Goal: Use online tool/utility

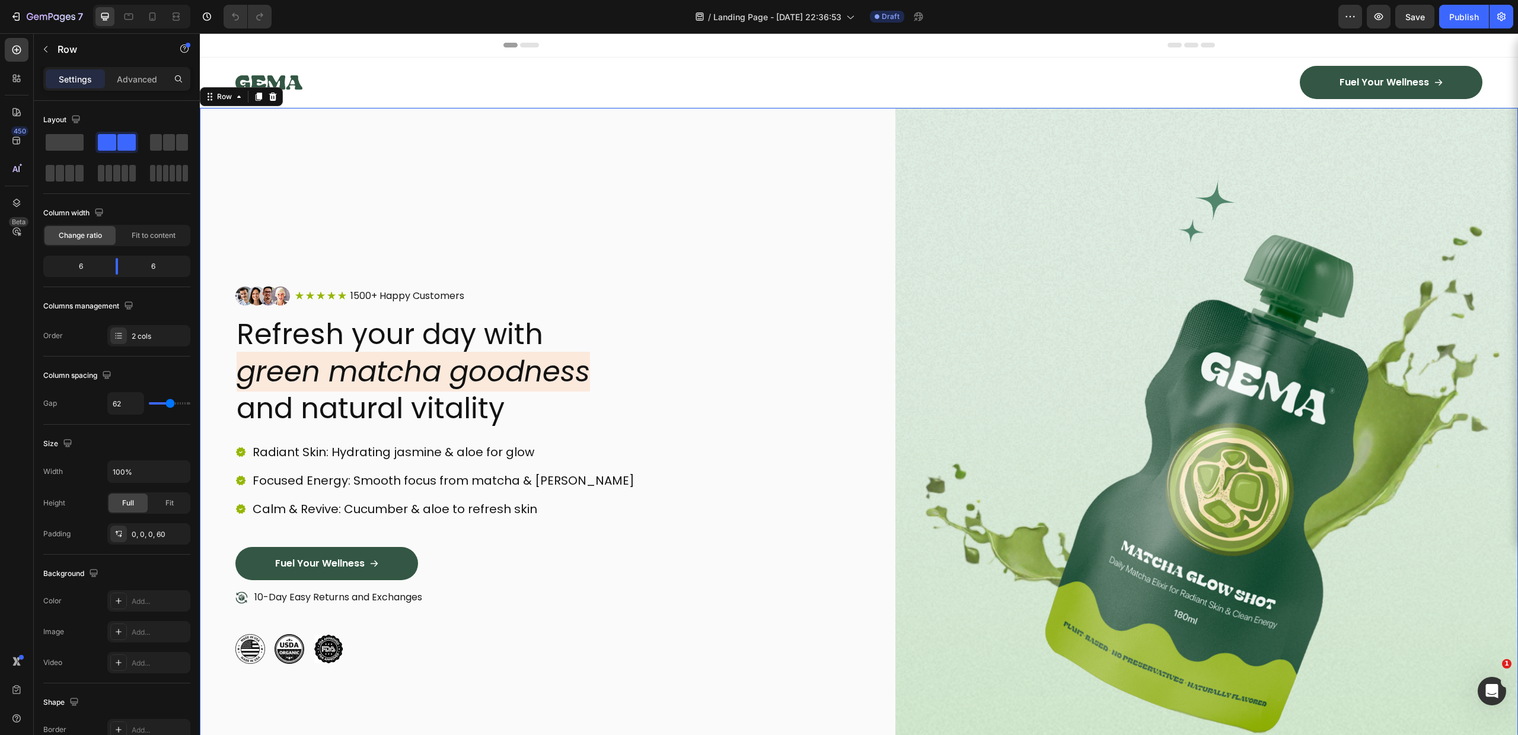
scroll to position [26, 0]
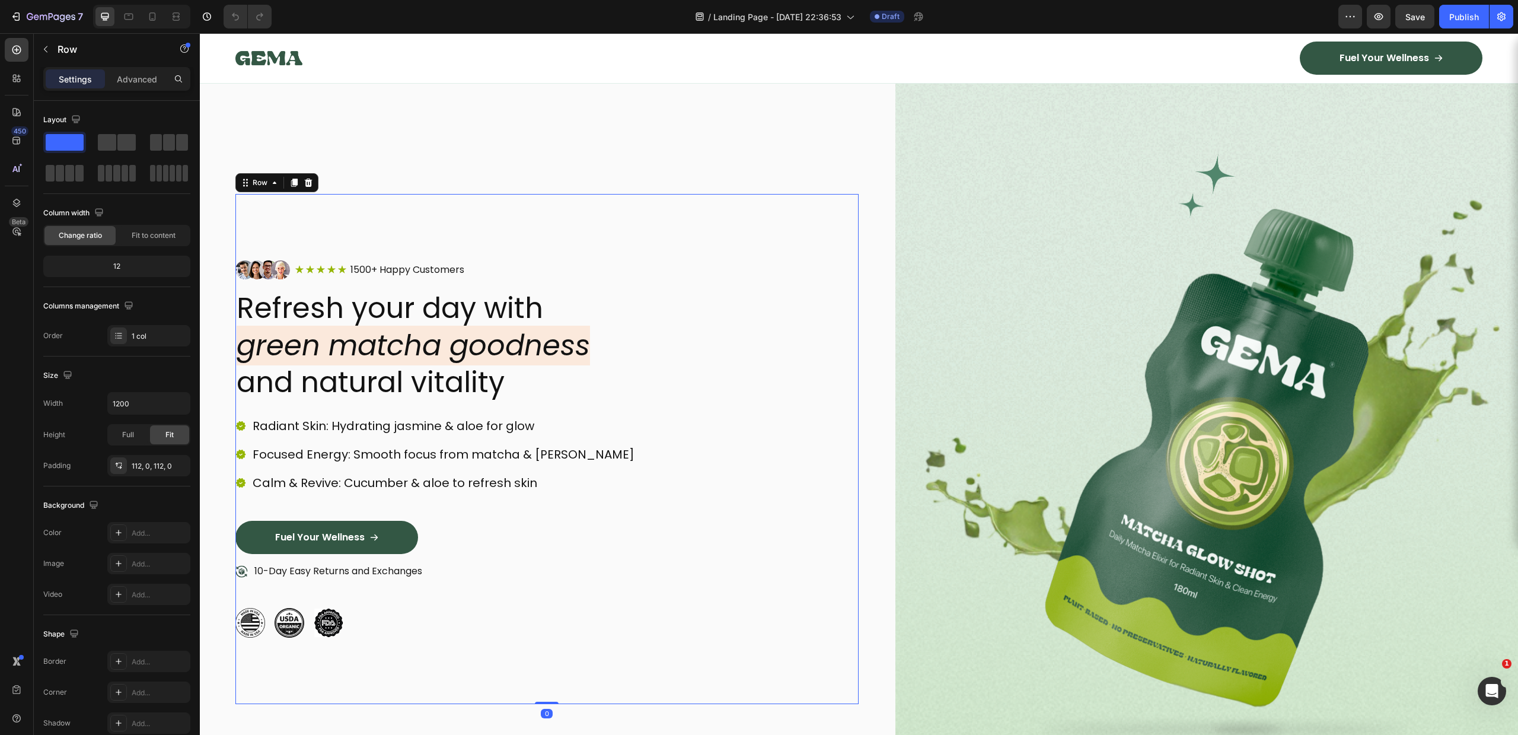
click at [531, 206] on div "Image Icon Icon Icon Icon Icon Icon List 1500+ Happy Customers Text Block Row R…" at bounding box center [546, 449] width 623 height 510
click at [13, 200] on icon at bounding box center [17, 203] width 12 height 12
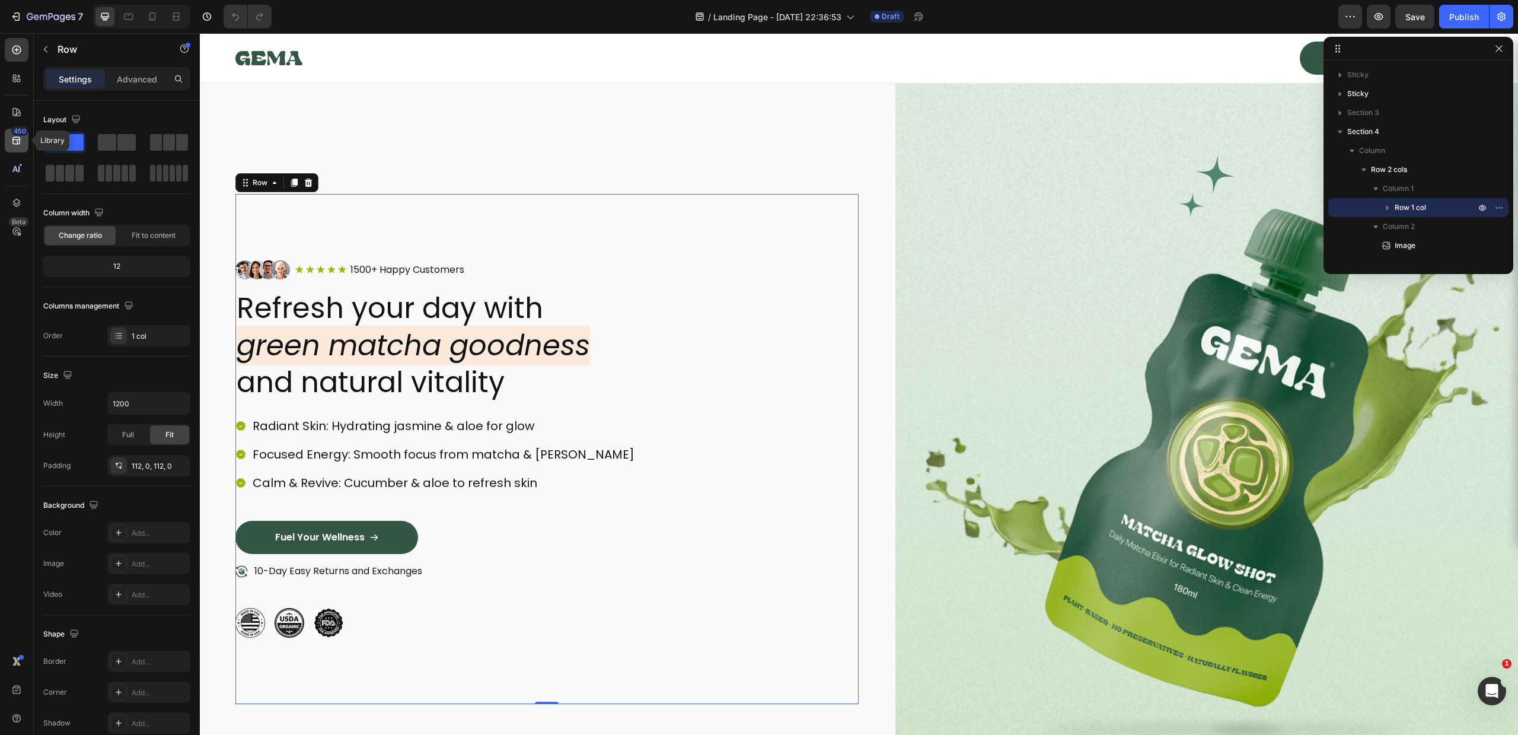
click at [15, 149] on div "450" at bounding box center [17, 141] width 24 height 24
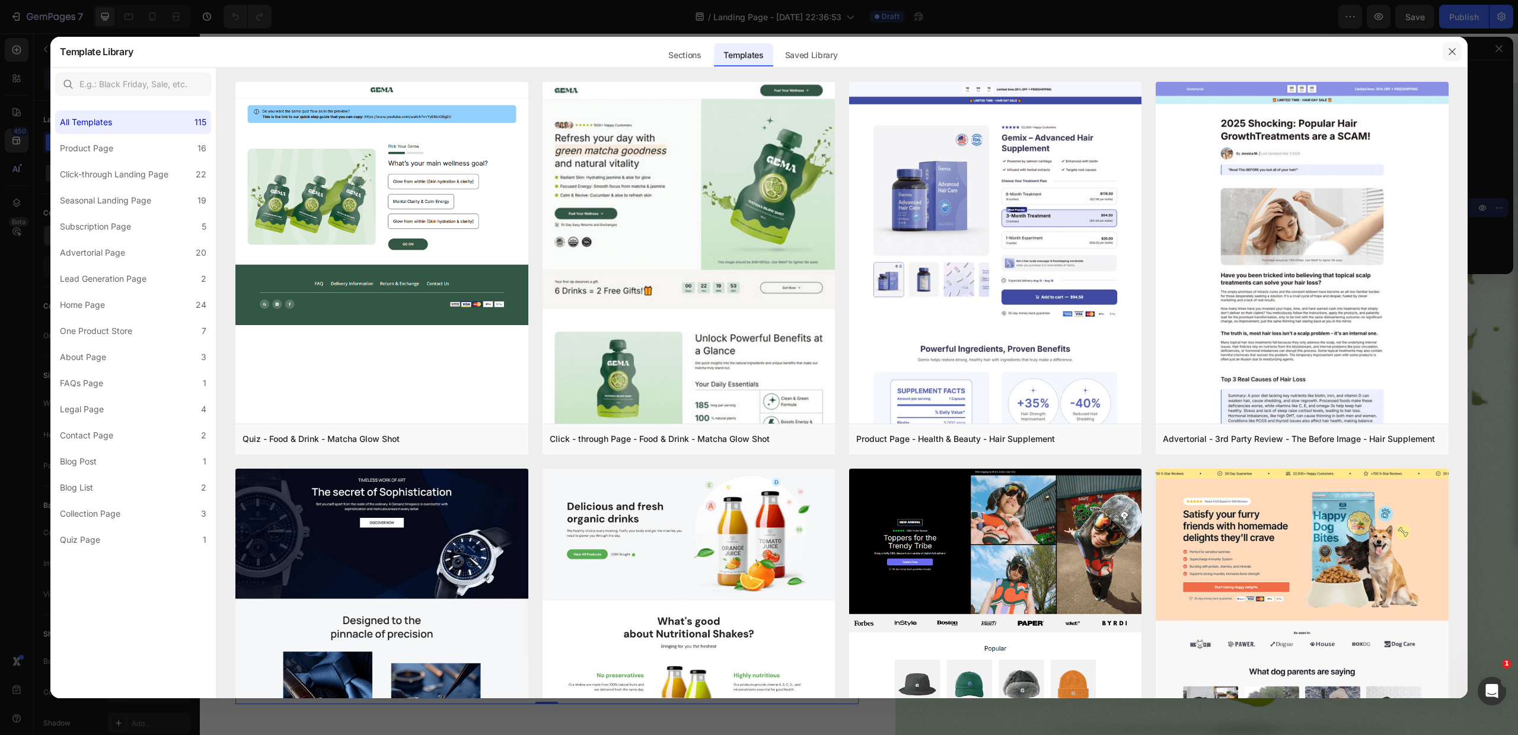
click at [1443, 53] on button "button" at bounding box center [1452, 51] width 19 height 19
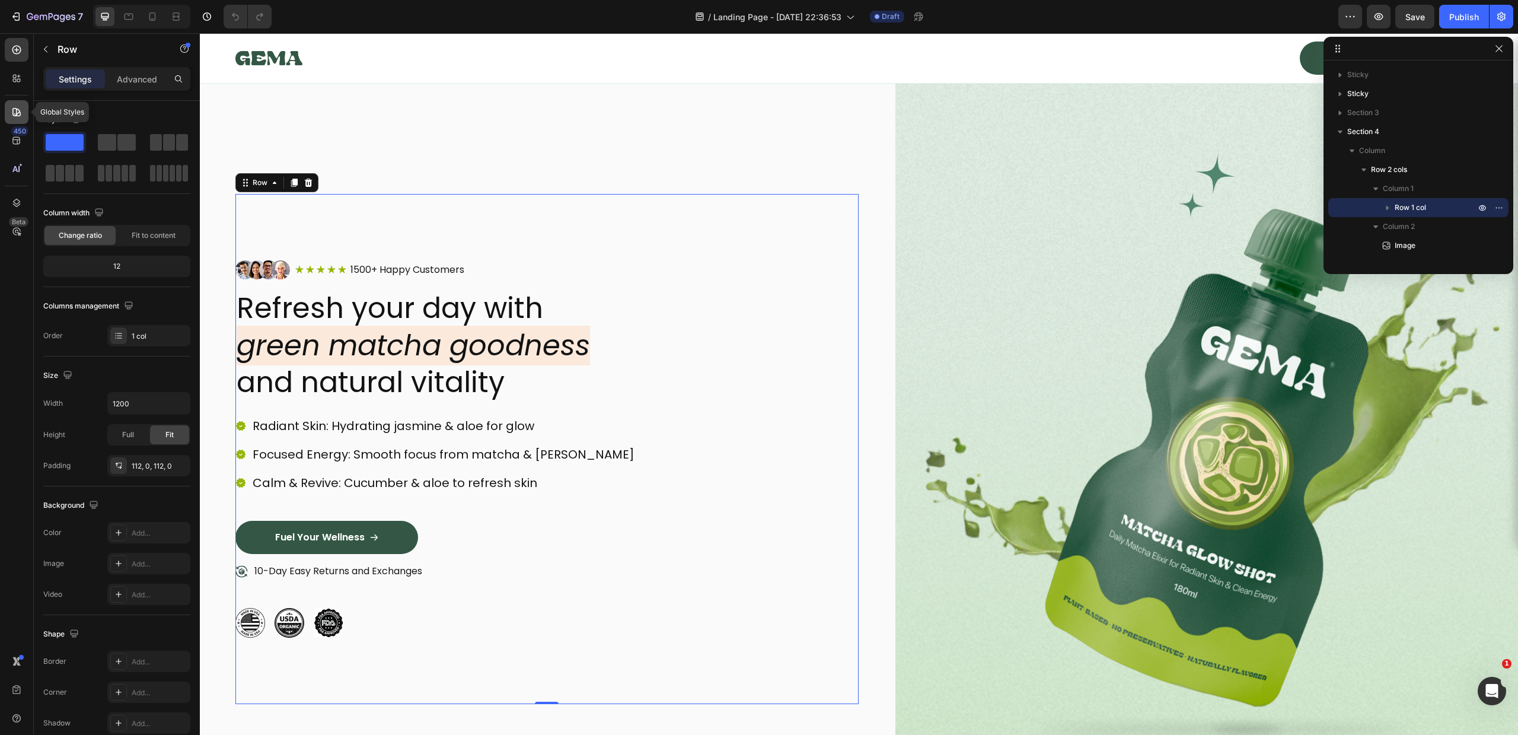
click at [15, 117] on icon at bounding box center [17, 112] width 12 height 12
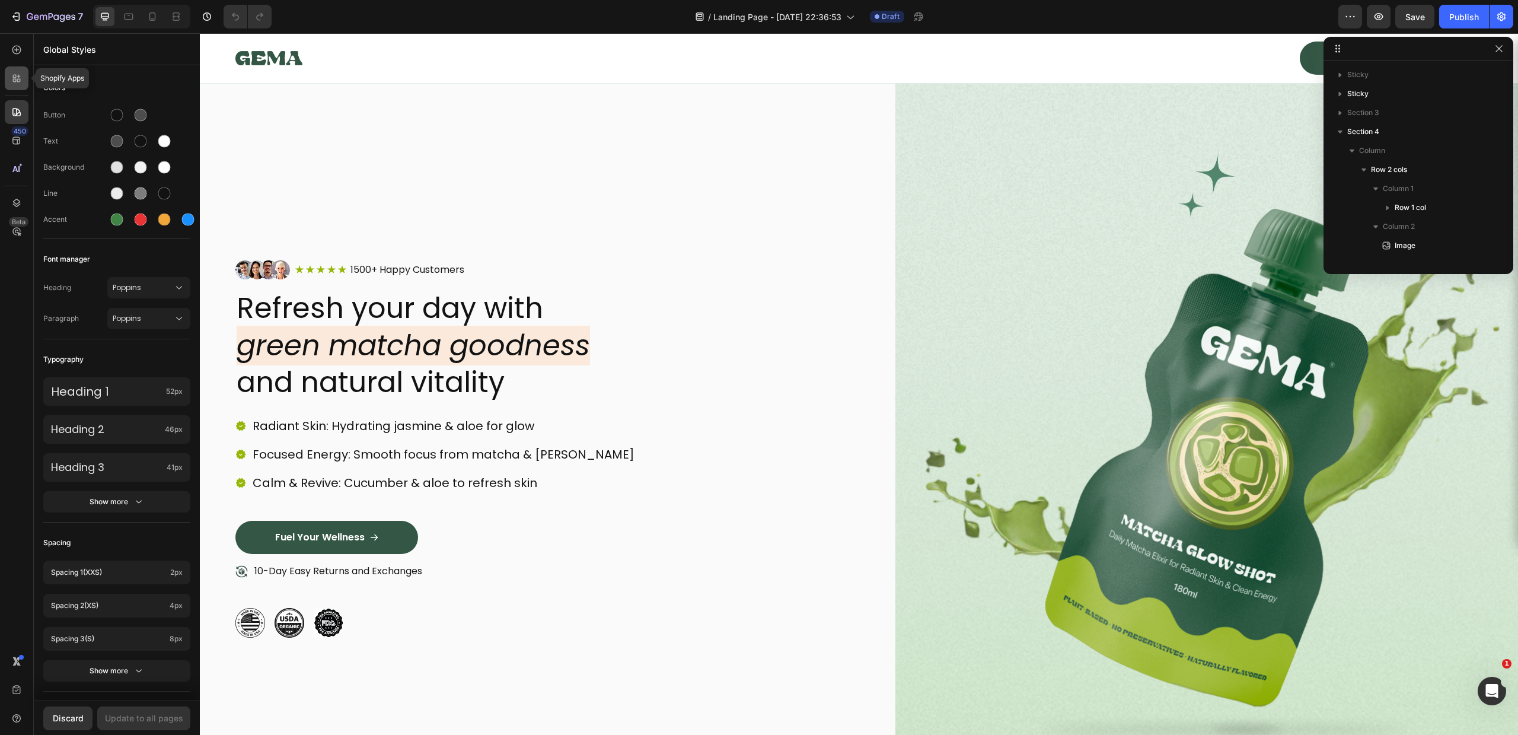
click at [23, 82] on div at bounding box center [17, 78] width 24 height 24
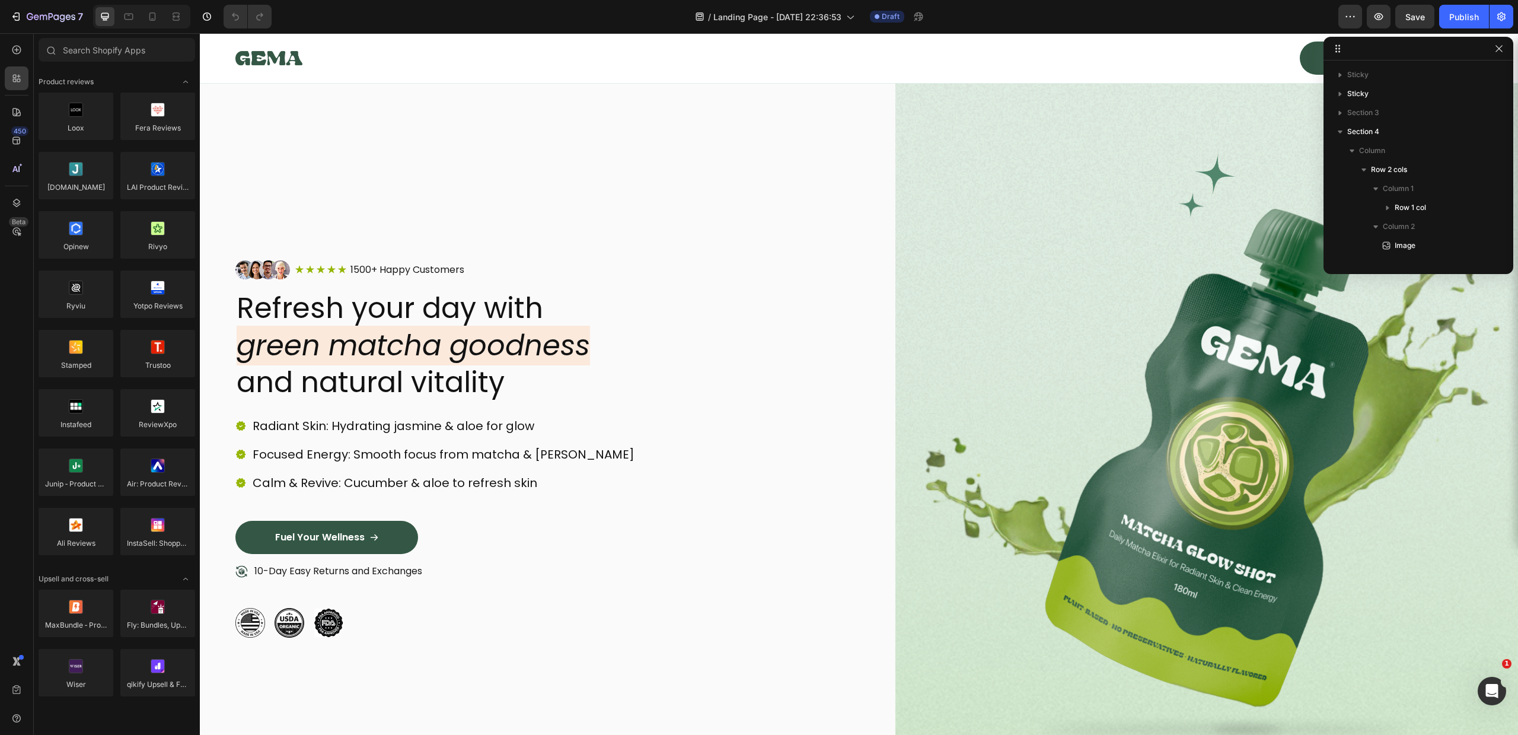
click at [15, 97] on div "450 Beta" at bounding box center [17, 343] width 24 height 611
click at [709, 183] on div "Image Icon Icon Icon Icon Icon Icon List 1500+ Happy Customers Text Block Row R…" at bounding box center [546, 449] width 623 height 734
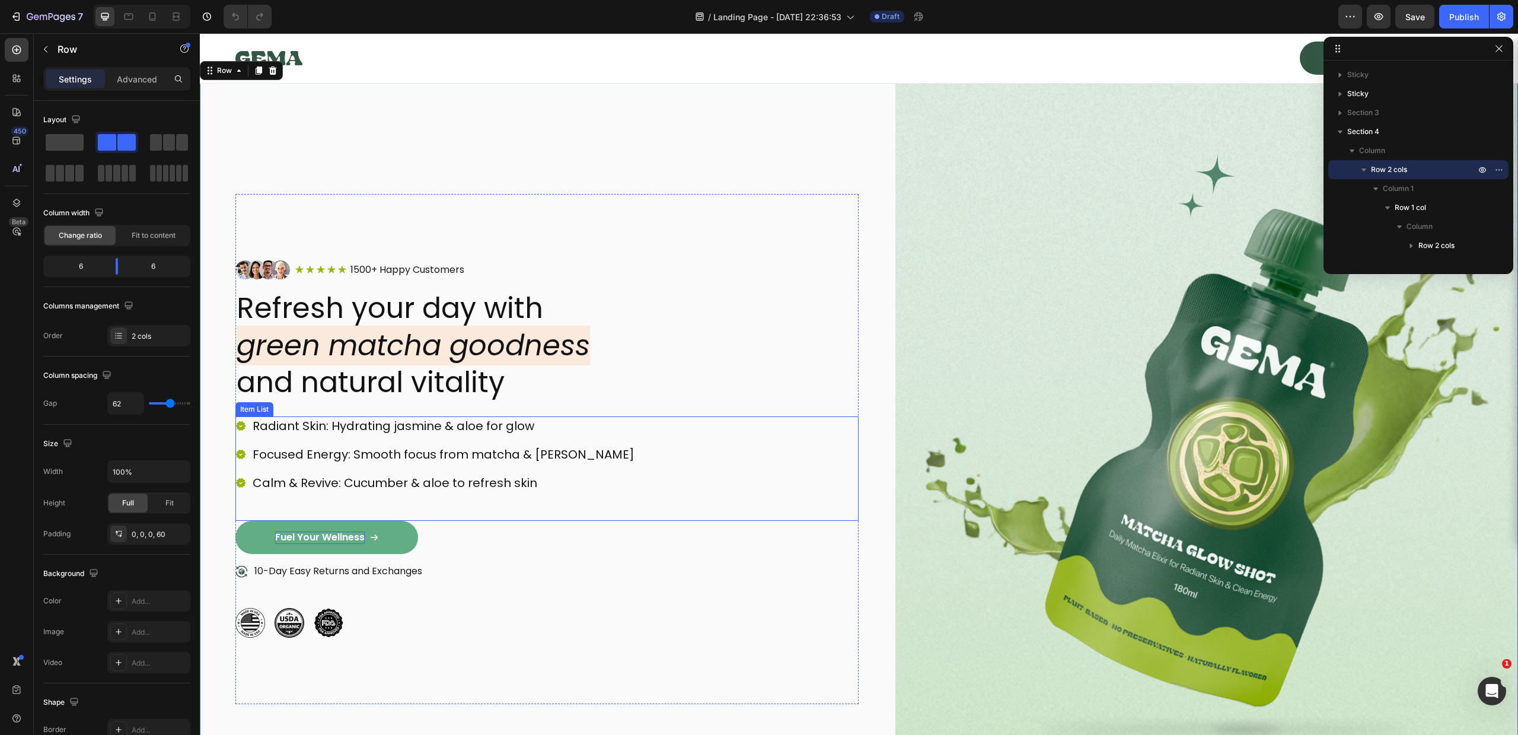
click at [345, 540] on p "Fuel Your Wellness" at bounding box center [320, 537] width 90 height 12
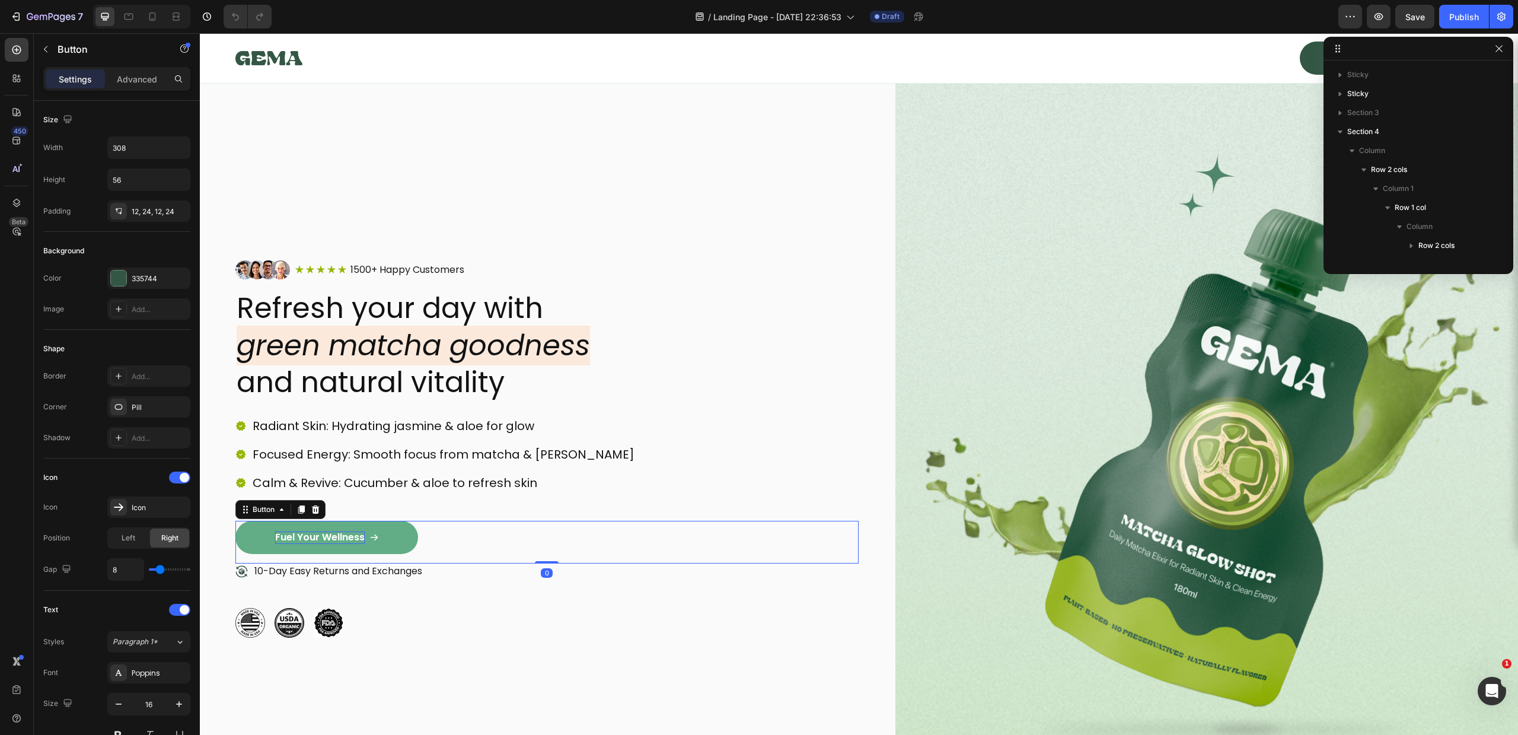
scroll to position [149, 0]
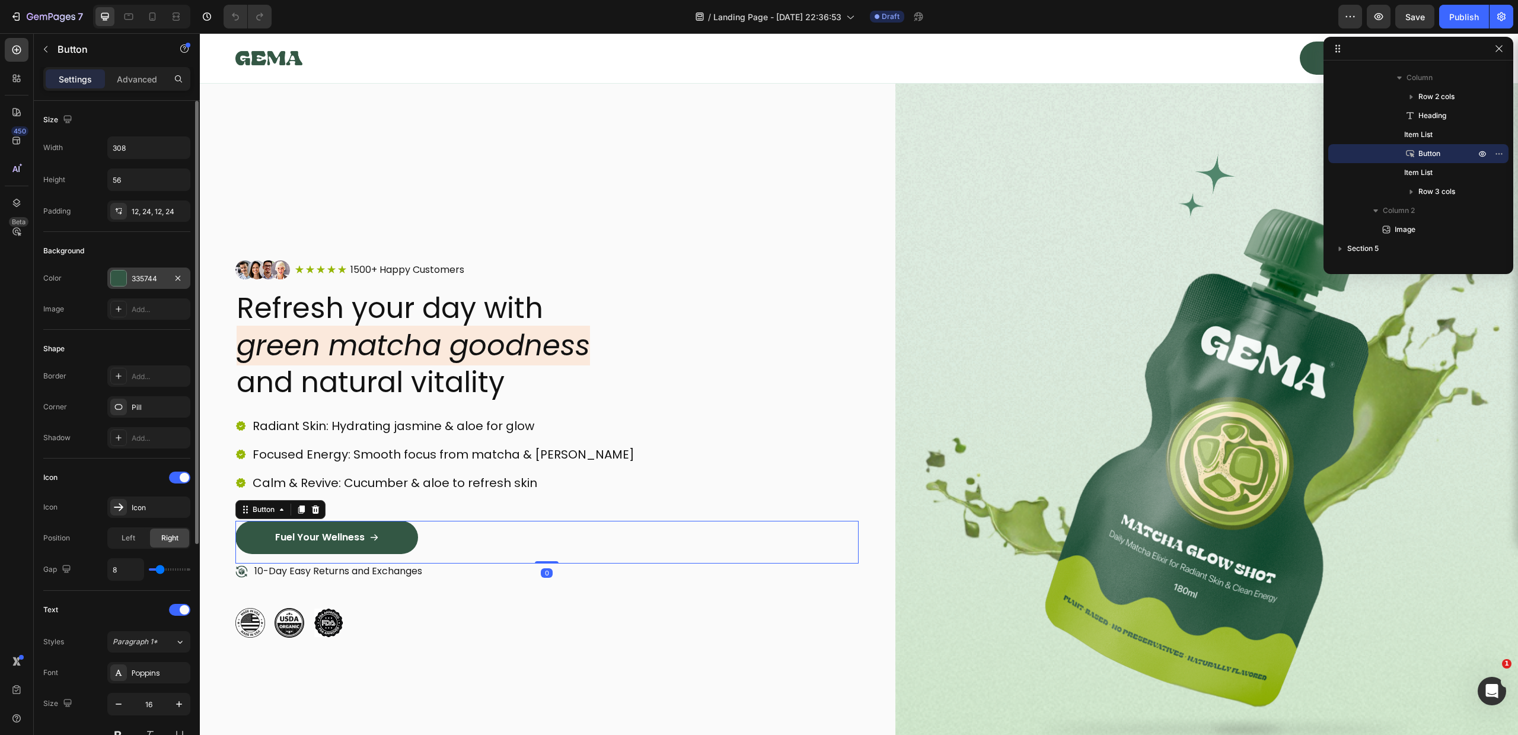
click at [119, 281] on div at bounding box center [118, 277] width 15 height 15
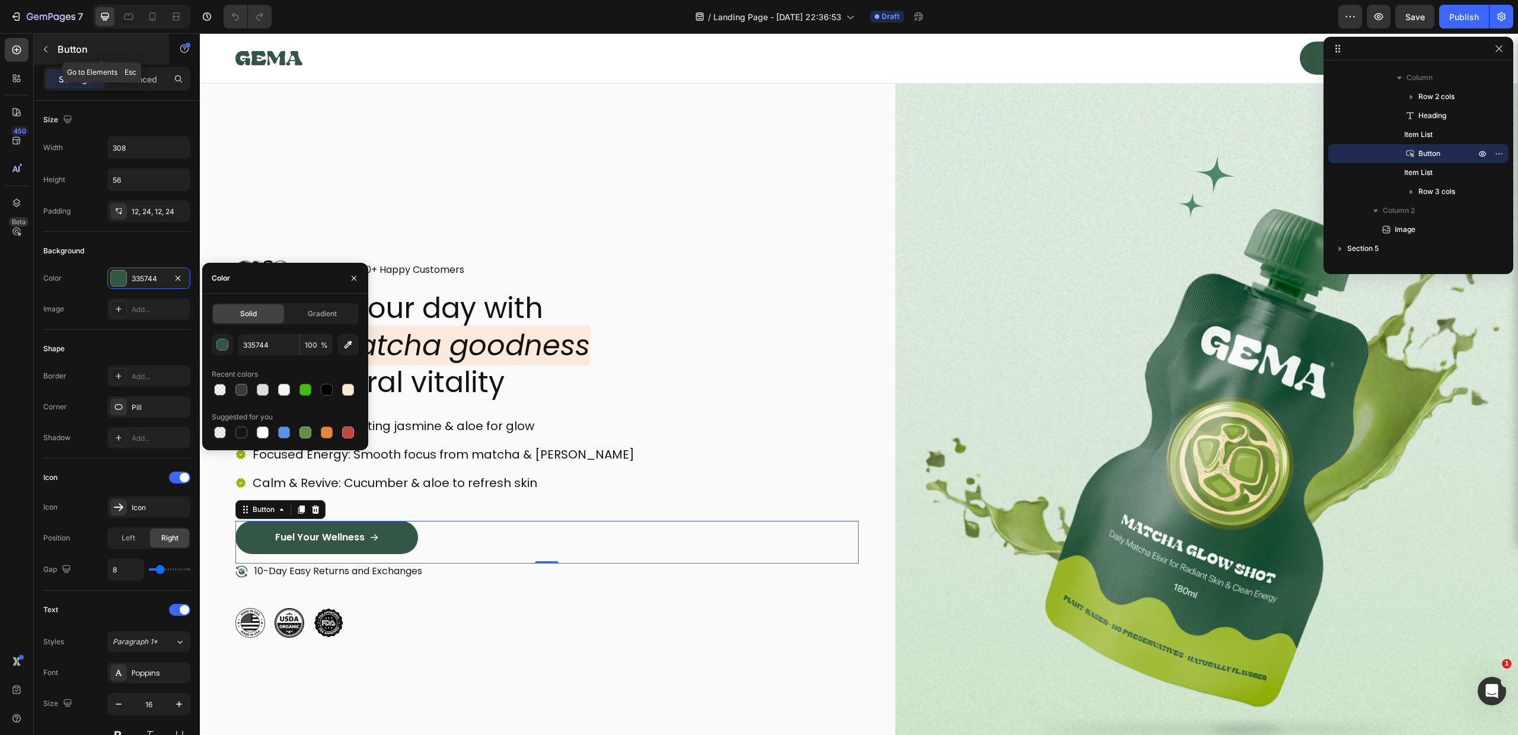
click at [36, 46] on div "Button" at bounding box center [101, 49] width 135 height 31
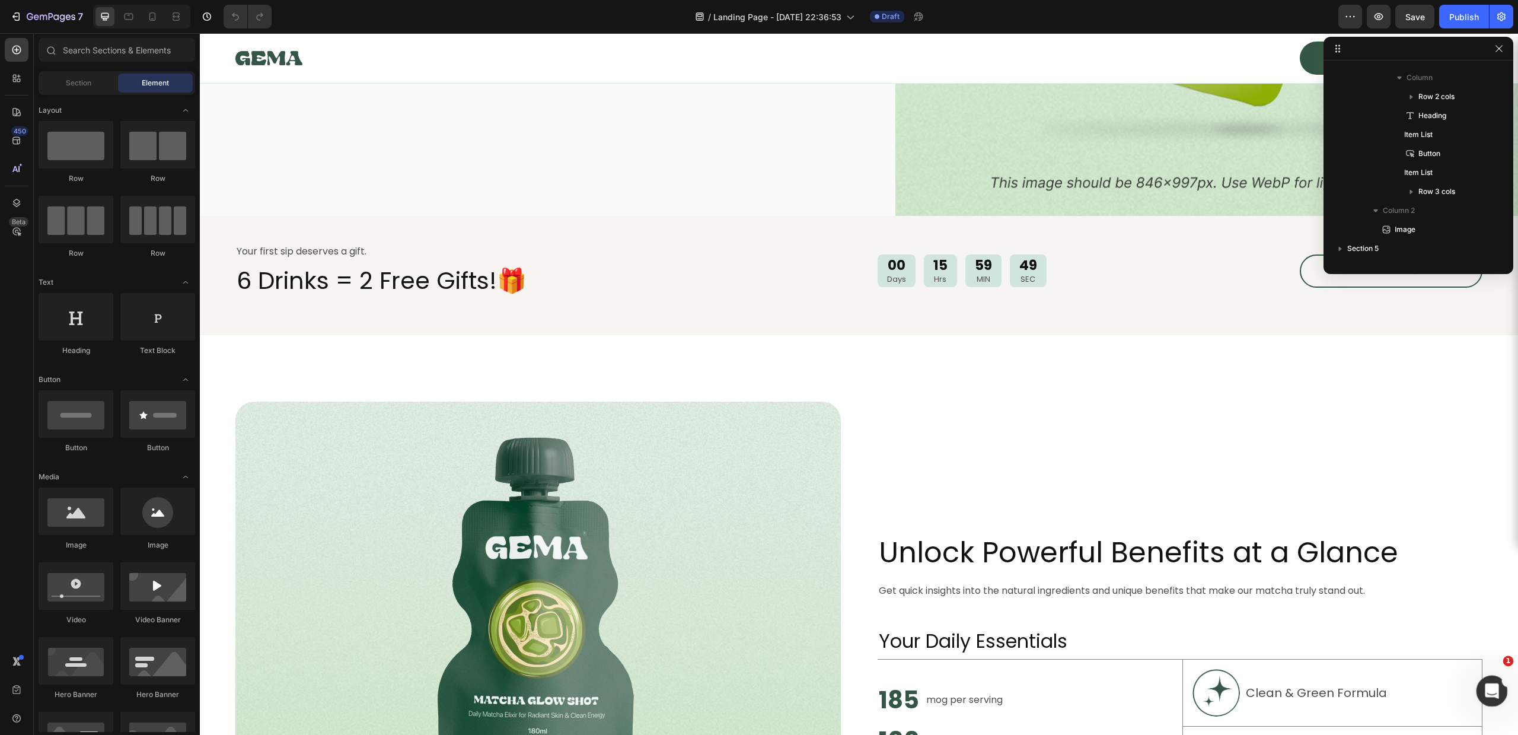
scroll to position [640, 0]
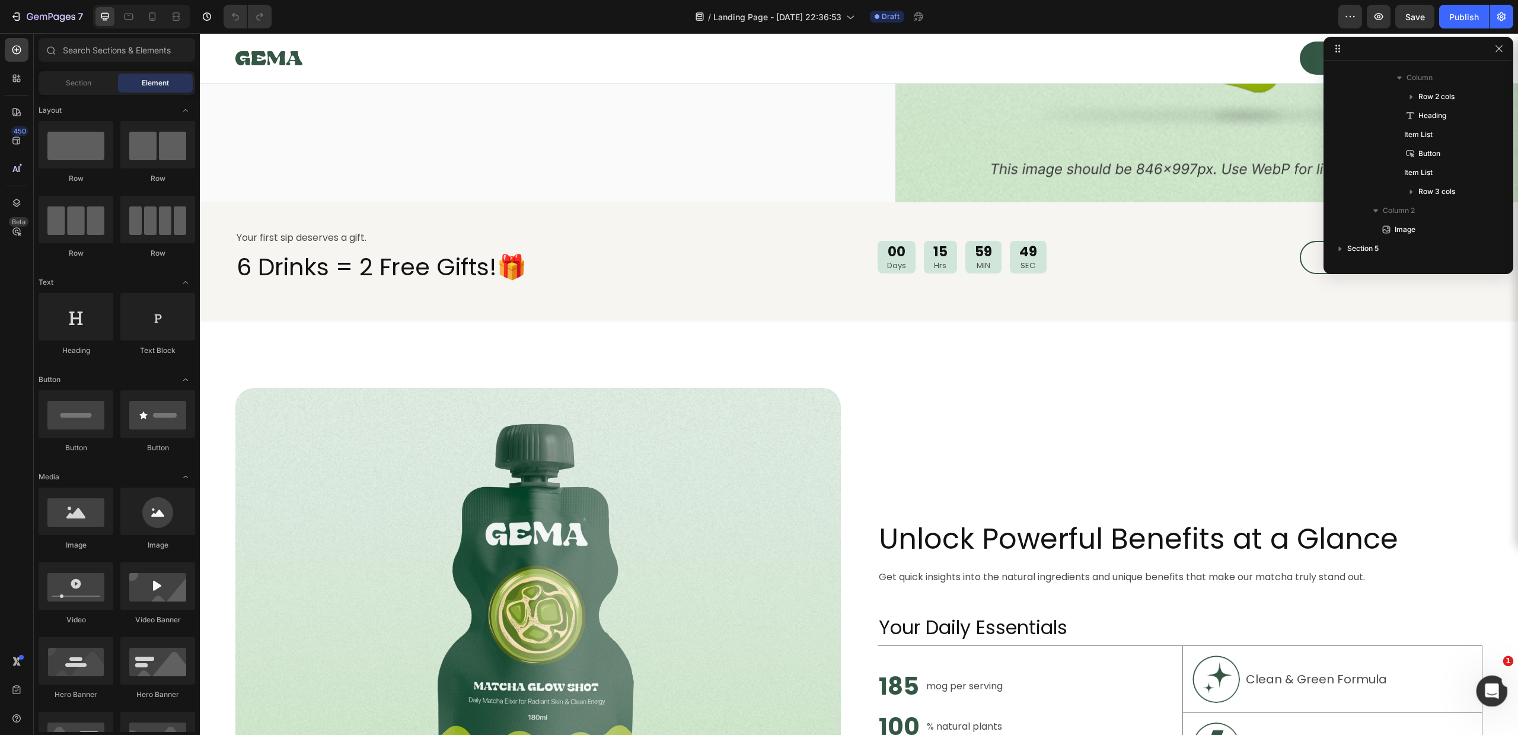
click at [1487, 680] on icon "Ouvrir le Messenger Intercom" at bounding box center [1491, 690] width 20 height 20
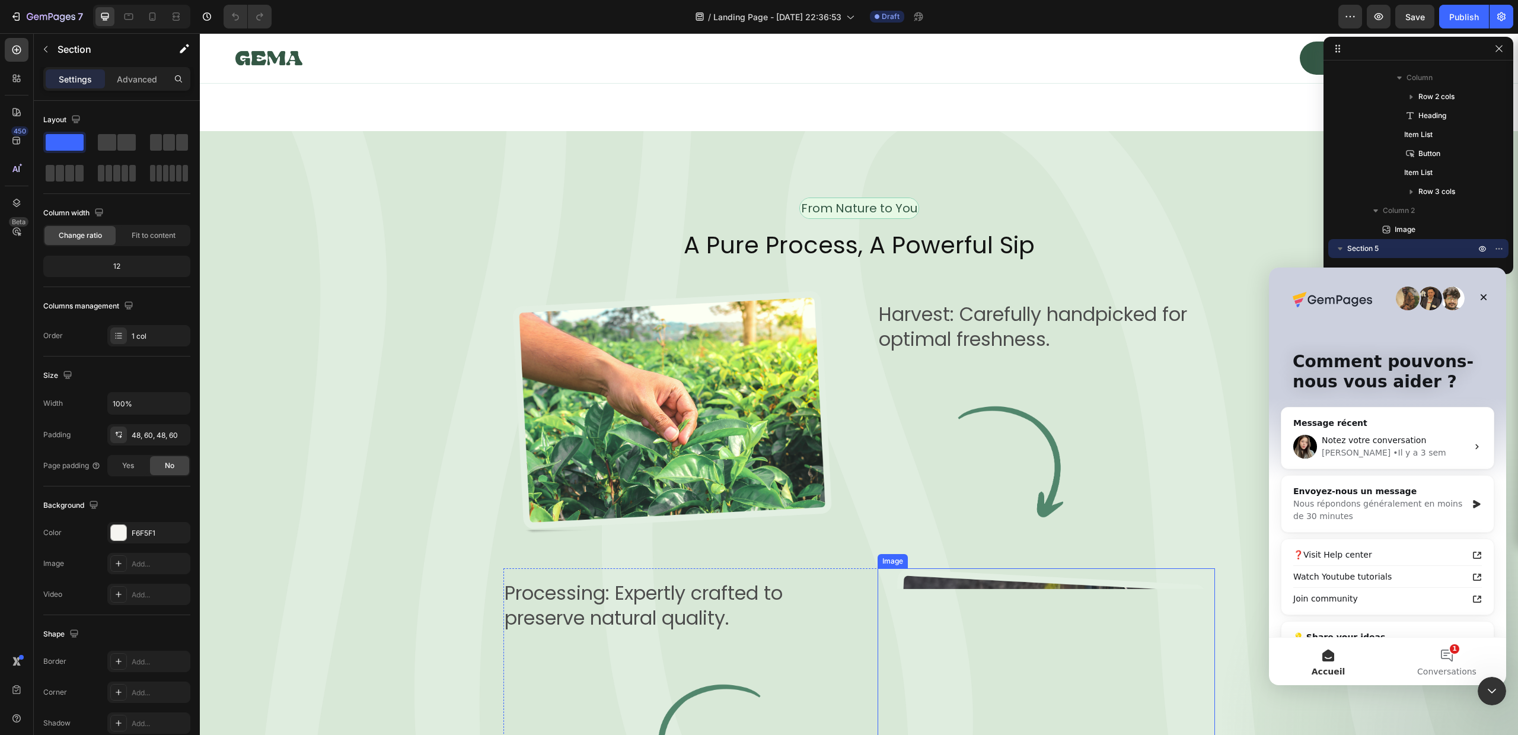
scroll to position [2249, 0]
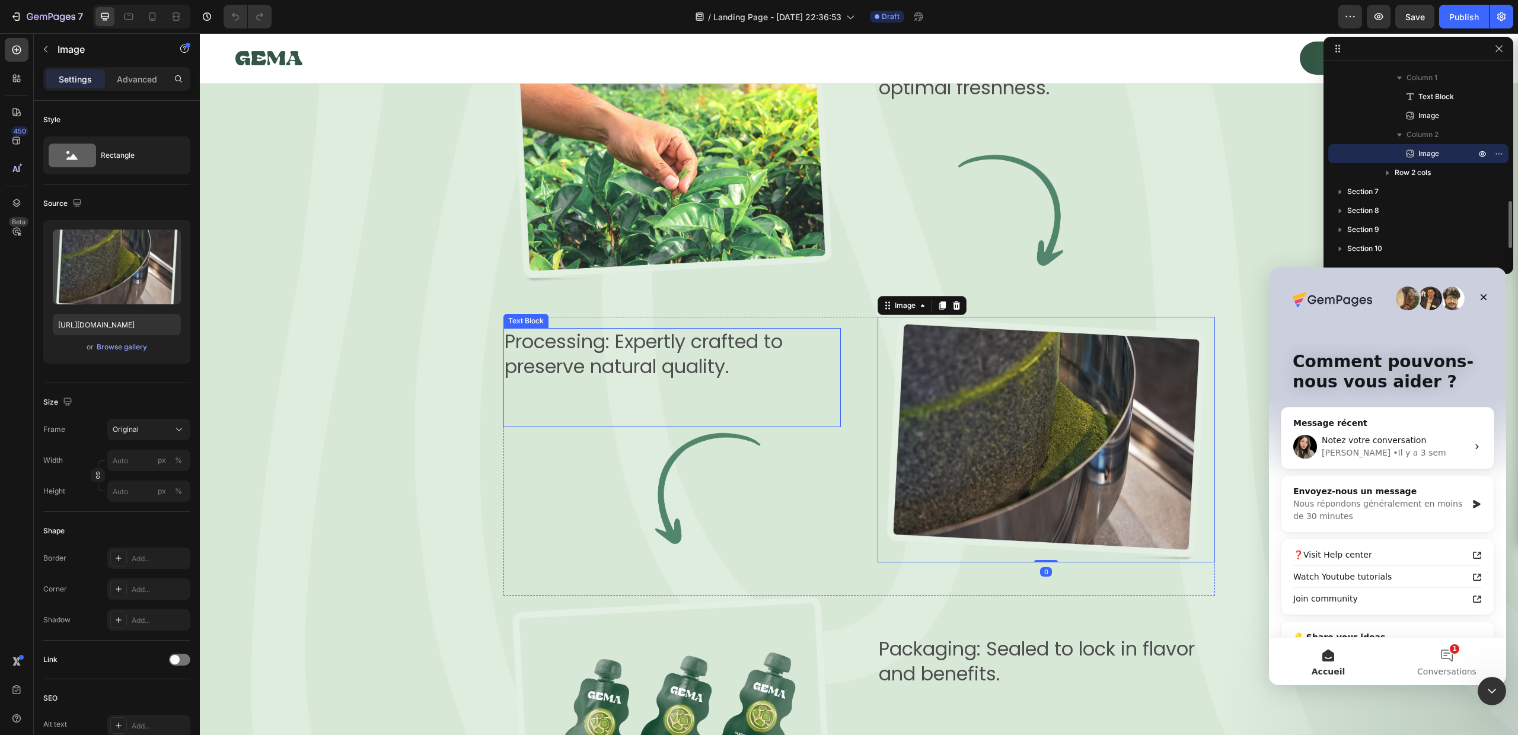
click at [359, 303] on div "From Nature to You Text Block Row A Pure Process, A Powerful Sip Heading Image …" at bounding box center [858, 393] width 1247 height 895
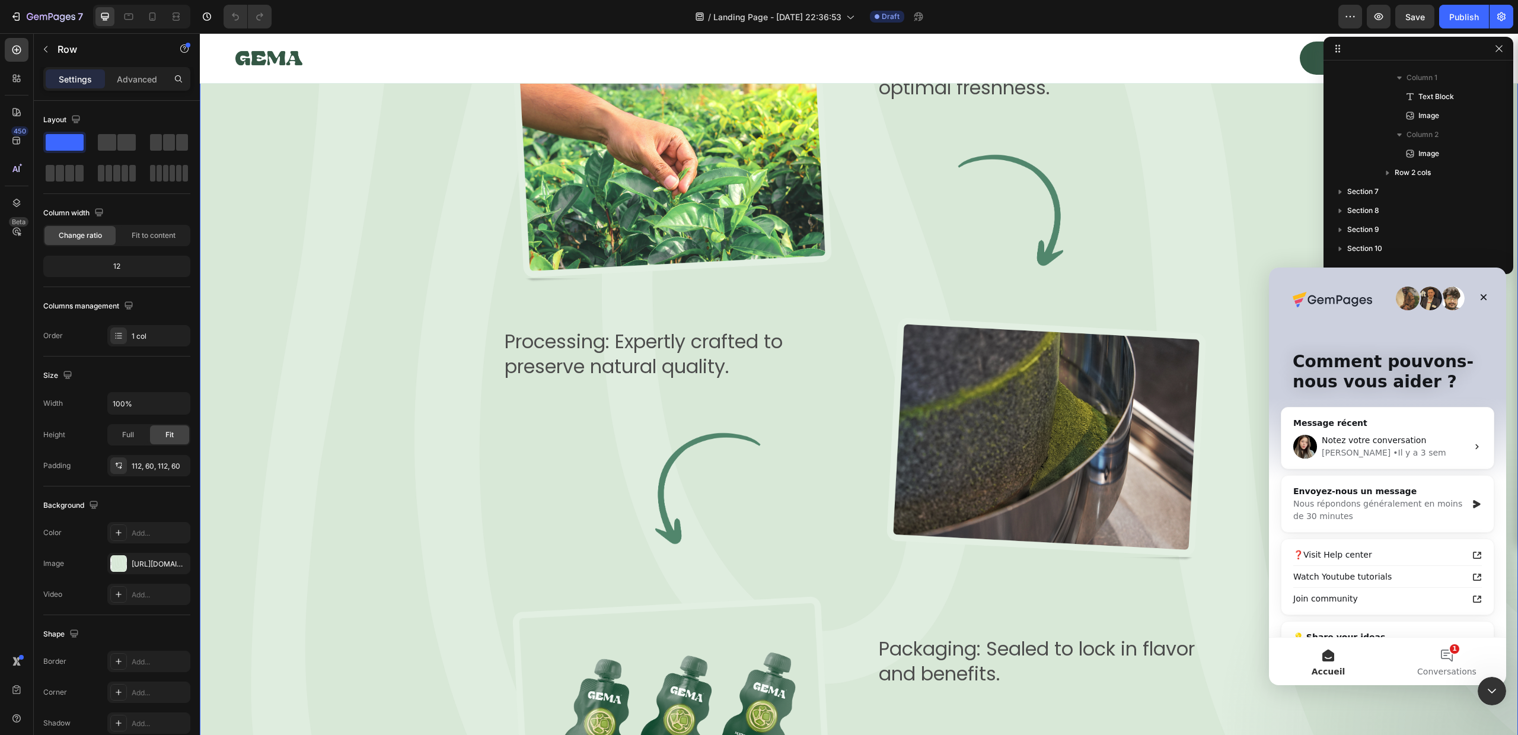
scroll to position [377, 0]
click at [359, 303] on div "From Nature to You Text Block Row A Pure Process, A Powerful Sip Heading Image …" at bounding box center [858, 393] width 1247 height 895
click at [406, 214] on div "From Nature to You Text Block Row A Pure Process, A Powerful Sip Heading Image …" at bounding box center [858, 393] width 1247 height 895
click at [1474, 694] on div "From Nature to You Text Block Row A Pure Process, A Powerful Sip Heading Image …" at bounding box center [859, 394] width 1318 height 1028
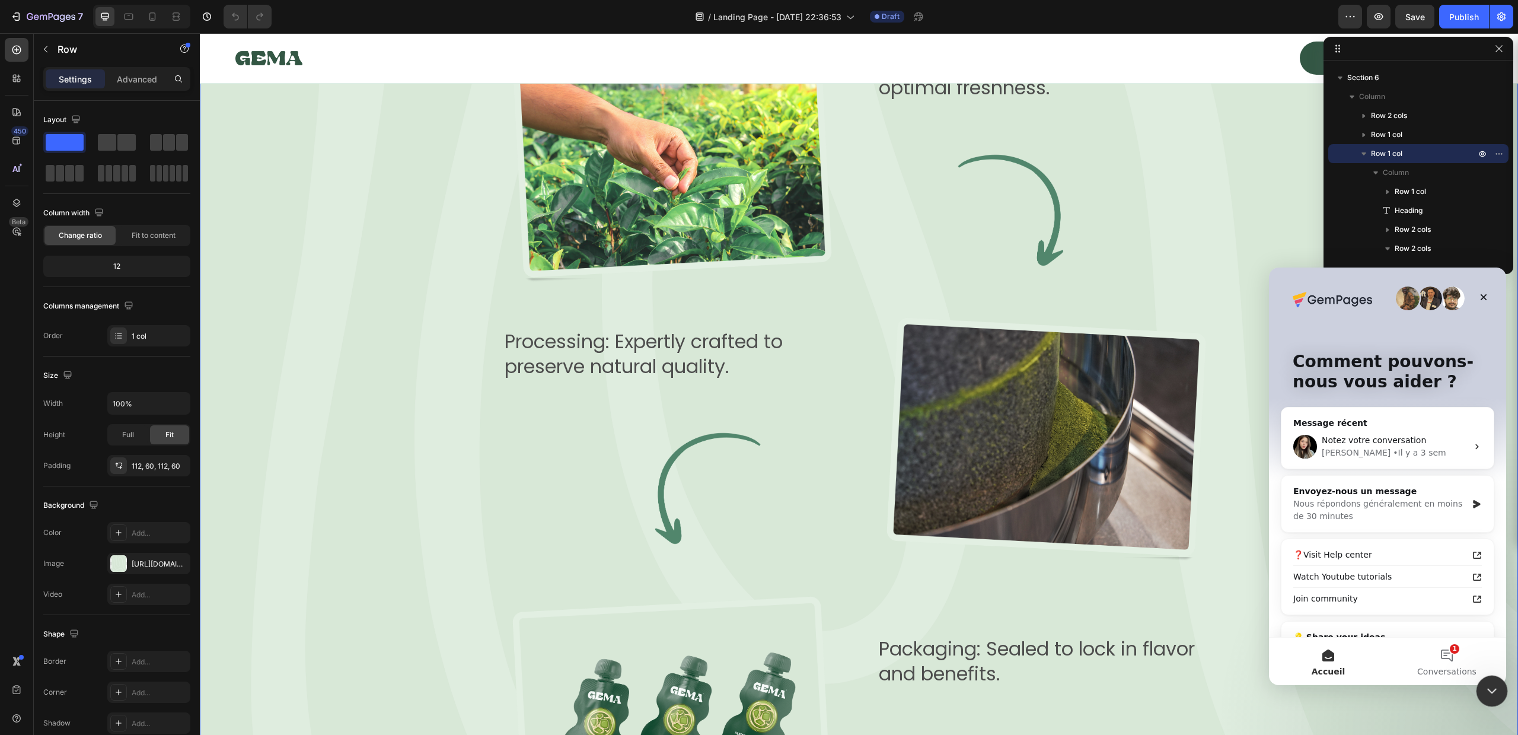
click at [1482, 683] on div "Fermer le Messenger Intercom" at bounding box center [1490, 689] width 28 height 28
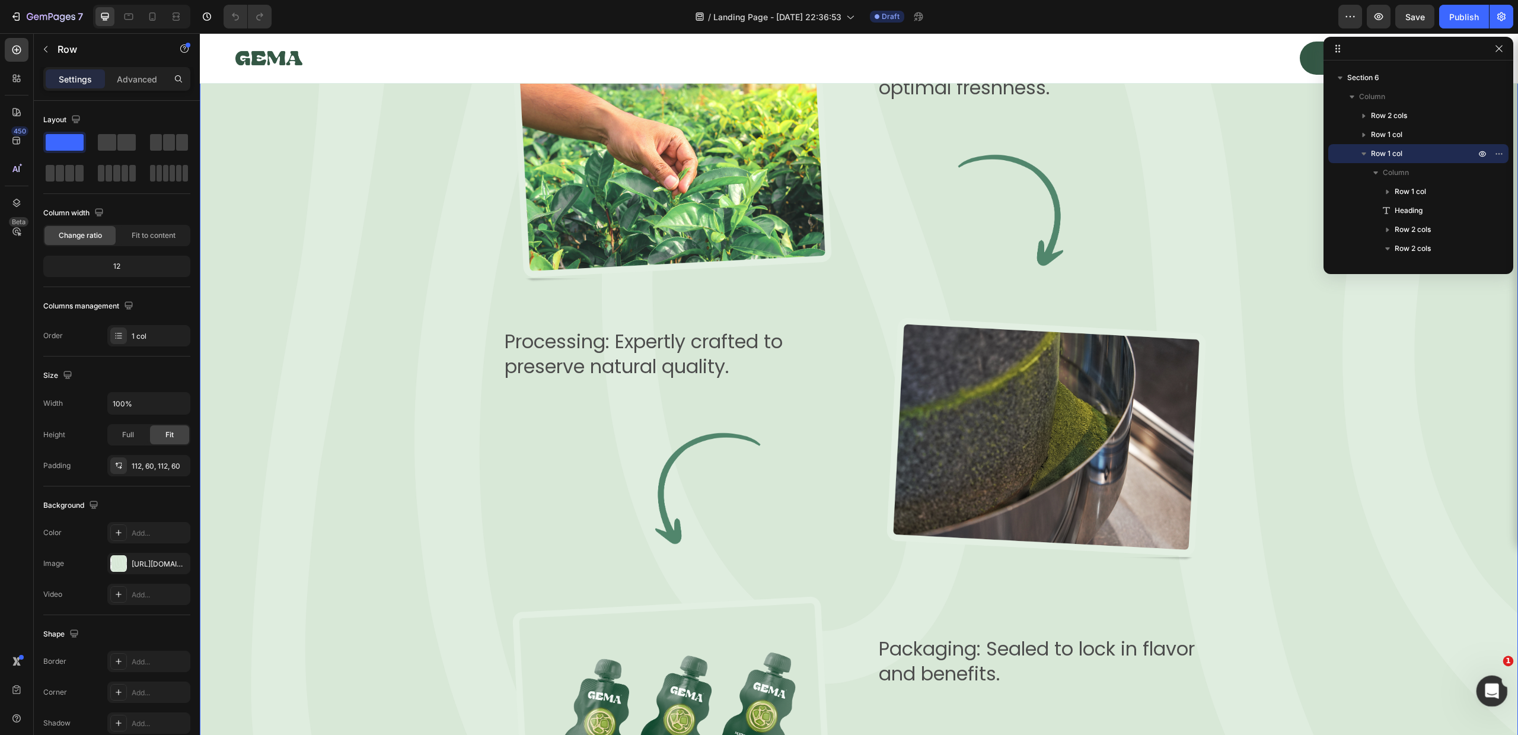
scroll to position [0, 0]
click at [1225, 264] on div "From Nature to You Text Block Row A Pure Process, A Powerful Sip Heading Image …" at bounding box center [858, 393] width 1247 height 895
click at [1394, 187] on button "button" at bounding box center [1388, 191] width 14 height 14
click at [1389, 160] on div "Row 1 col" at bounding box center [1418, 153] width 171 height 19
click at [1268, 208] on div "From Nature to You Text Block Row A Pure Process, A Powerful Sip Heading Image …" at bounding box center [858, 393] width 1247 height 895
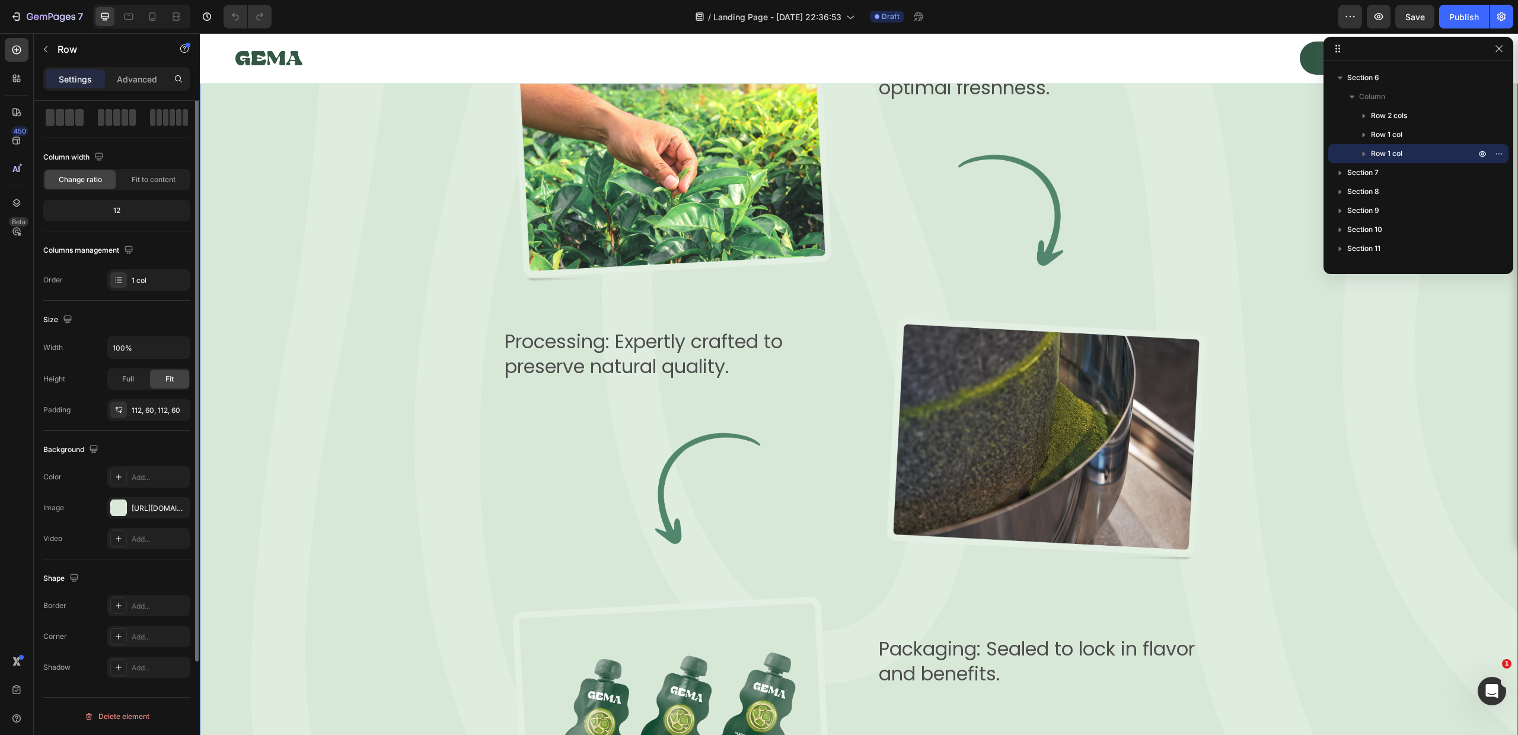
scroll to position [56, 0]
click at [111, 506] on div at bounding box center [118, 507] width 17 height 17
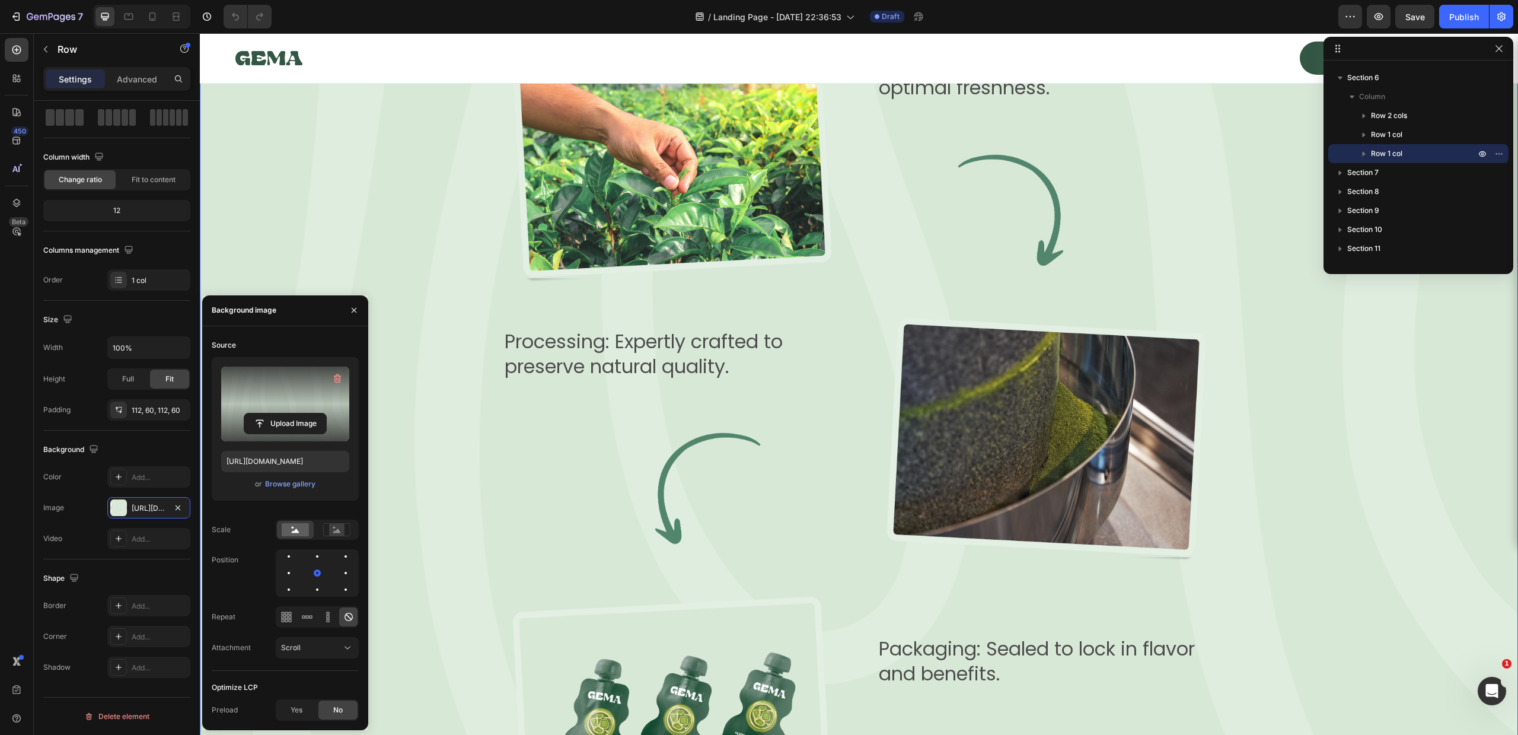
click at [305, 403] on label at bounding box center [285, 404] width 128 height 75
click at [305, 413] on input "file" at bounding box center [285, 423] width 82 height 20
click at [360, 152] on div "From Nature to You Text Block Row A Pure Process, A Powerful Sip Heading Image …" at bounding box center [858, 393] width 1247 height 895
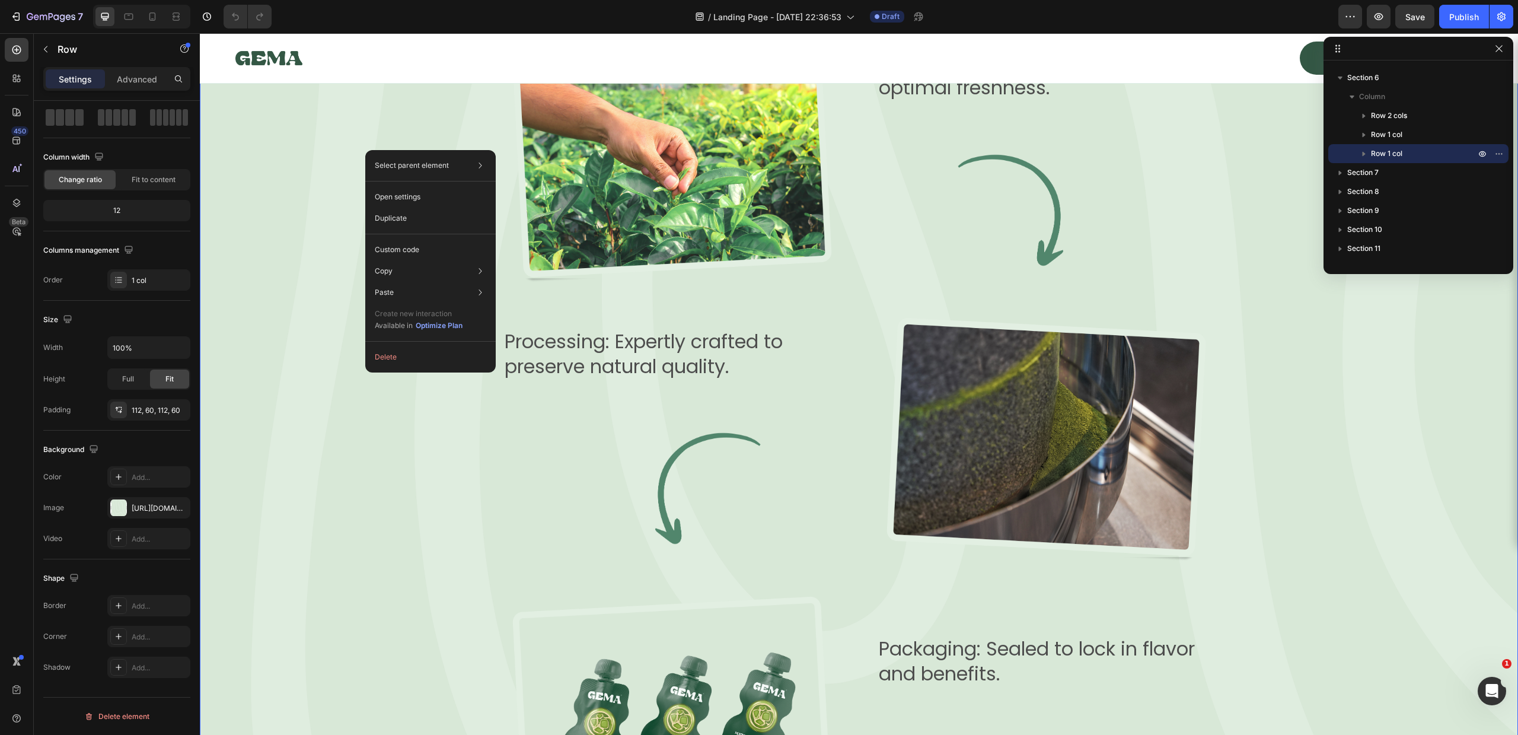
click at [288, 222] on div "From Nature to You Text Block Row A Pure Process, A Powerful Sip Heading Image …" at bounding box center [858, 393] width 1247 height 895
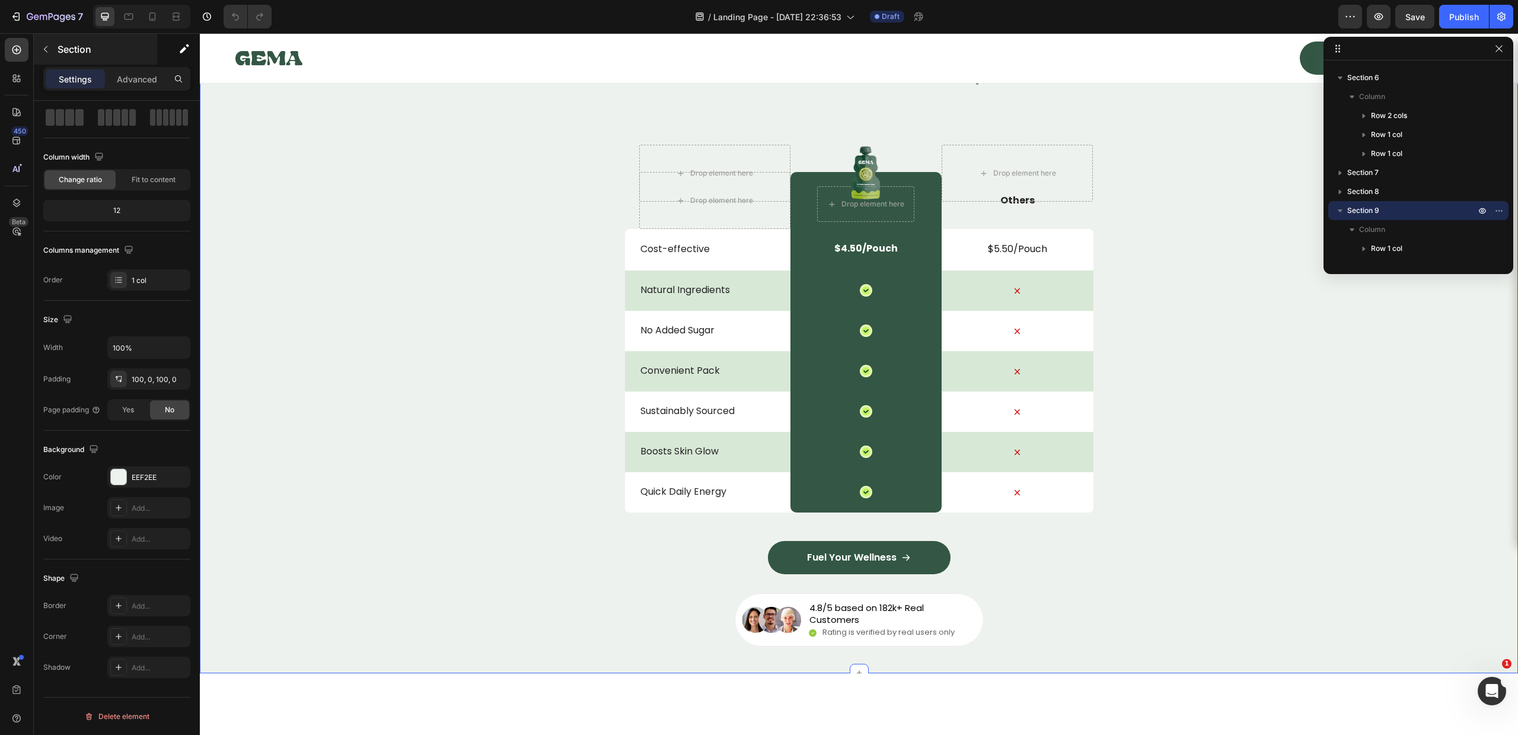
scroll to position [0, 0]
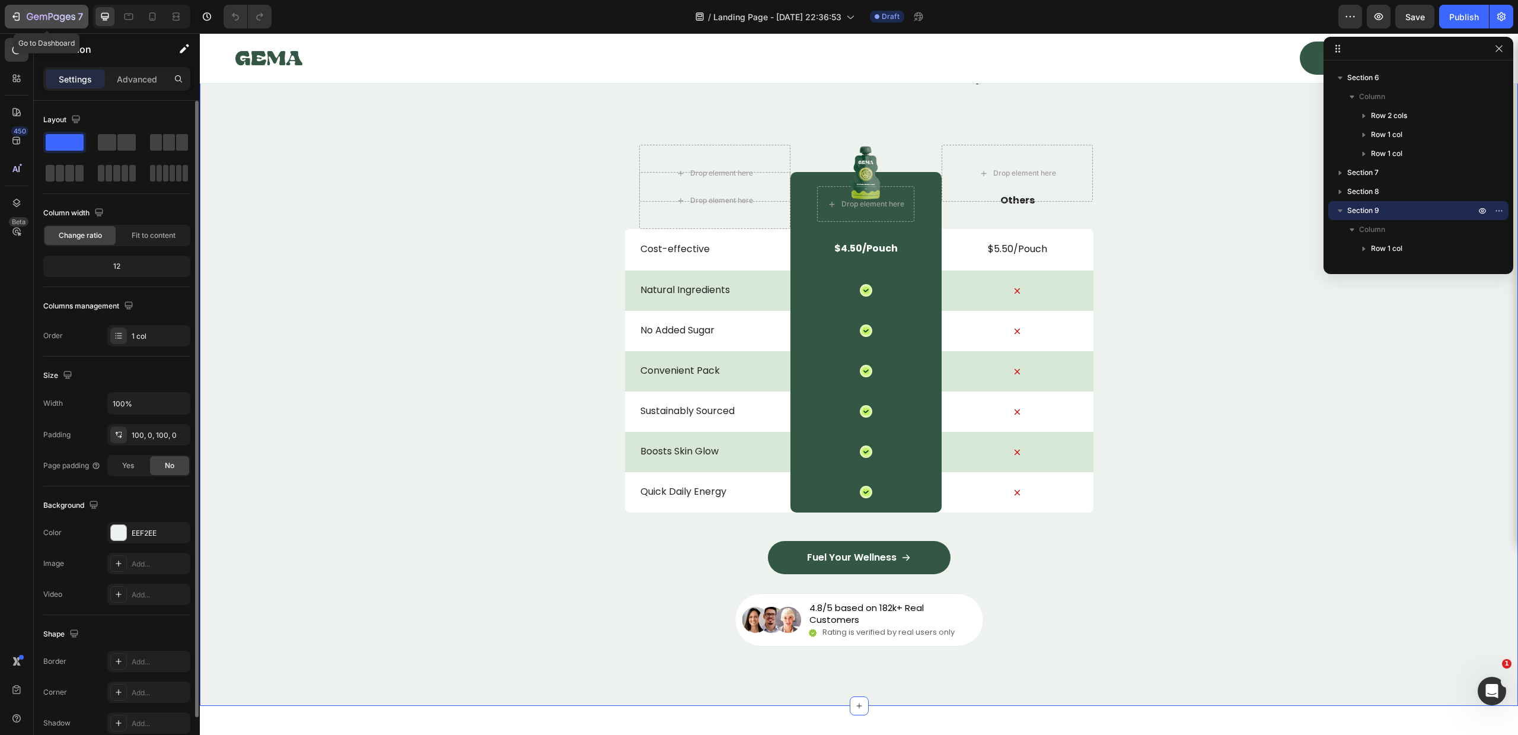
click at [27, 14] on icon "button" at bounding box center [51, 17] width 49 height 10
